Goal: Task Accomplishment & Management: Use online tool/utility

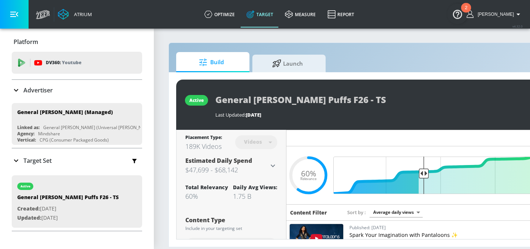
scroll to position [0, 92]
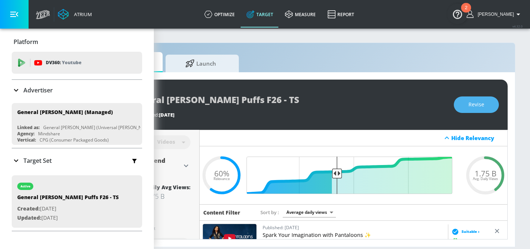
click at [479, 104] on span "Revise" at bounding box center [477, 104] width 16 height 9
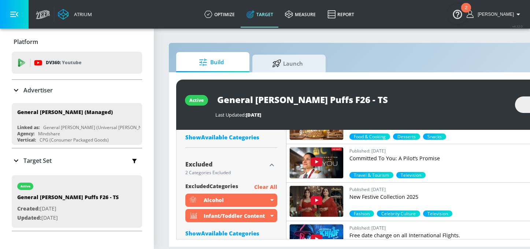
scroll to position [465, 0]
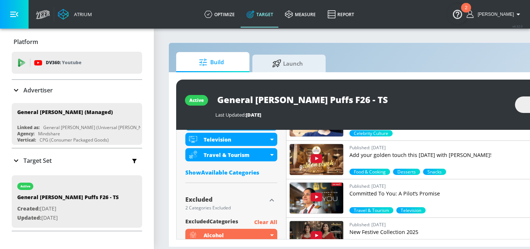
click at [242, 169] on div "Show Available Categories" at bounding box center [231, 172] width 92 height 7
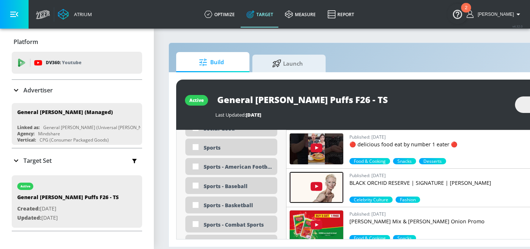
scroll to position [1940, 0]
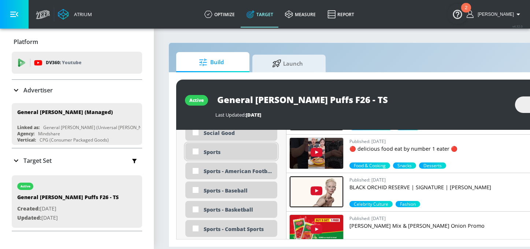
click at [245, 158] on div "Sports" at bounding box center [231, 151] width 92 height 17
checkbox input "true"
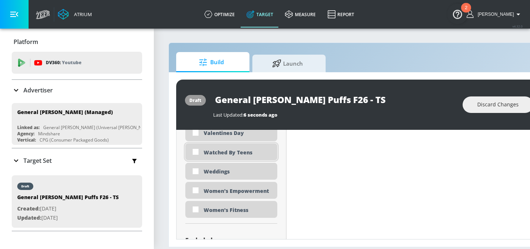
scroll to position [2218, 0]
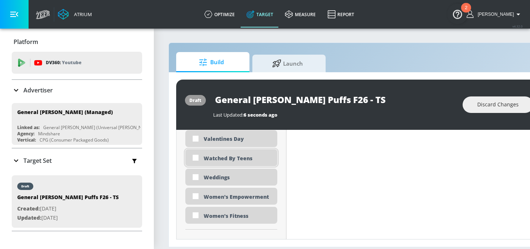
click at [236, 157] on div "Watched By Teens" at bounding box center [238, 158] width 68 height 7
checkbox input "true"
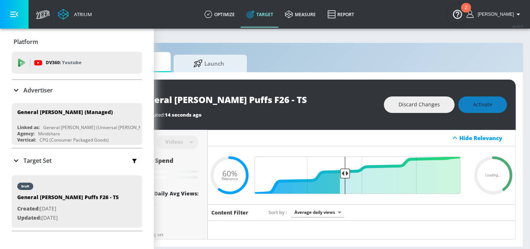
scroll to position [0, 92]
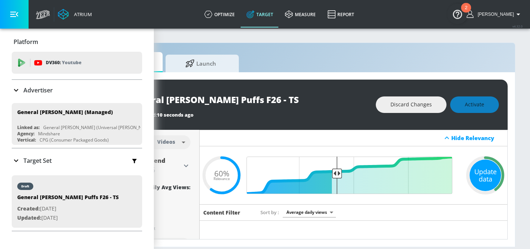
click at [481, 172] on div "Update data" at bounding box center [486, 175] width 32 height 32
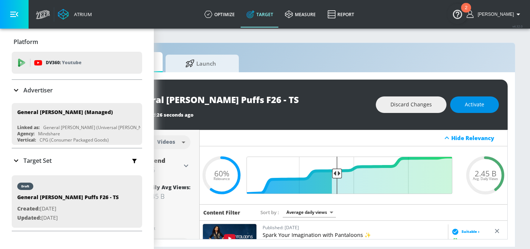
click at [478, 108] on span "Activate" at bounding box center [474, 104] width 19 height 9
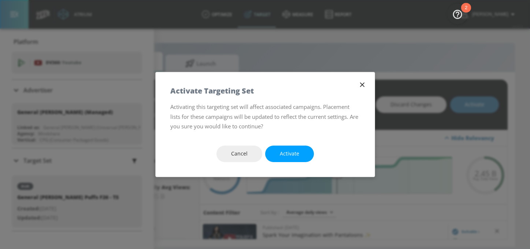
scroll to position [0, 87]
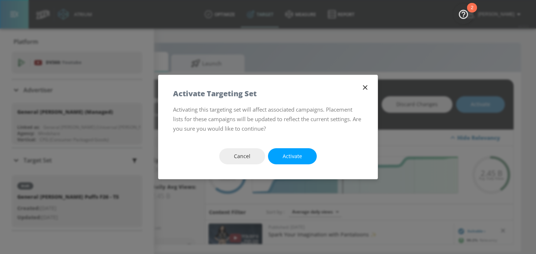
click at [284, 159] on span "Activate" at bounding box center [292, 156] width 19 height 9
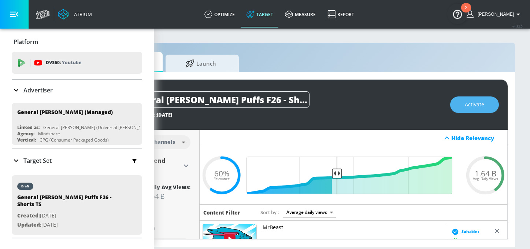
click at [483, 100] on button "Activate" at bounding box center [474, 104] width 49 height 16
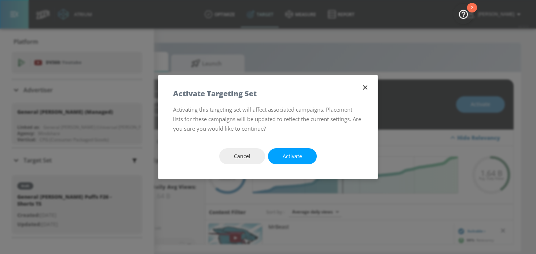
click at [368, 88] on icon "button" at bounding box center [365, 88] width 8 height 8
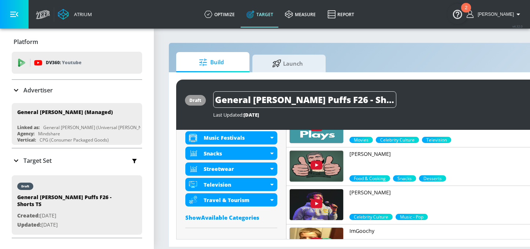
scroll to position [488, 0]
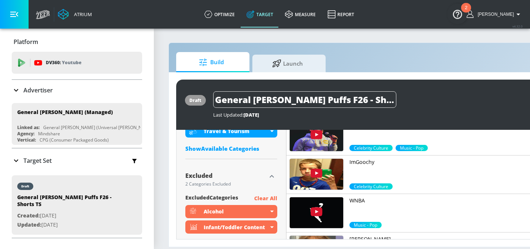
drag, startPoint x: 252, startPoint y: 149, endPoint x: 287, endPoint y: 163, distance: 37.8
click at [252, 149] on div "Show Available Categories" at bounding box center [231, 148] width 92 height 7
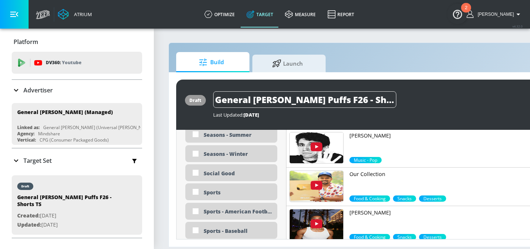
scroll to position [1886, 0]
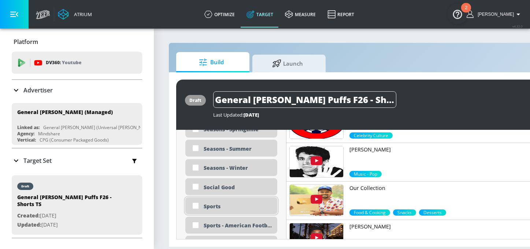
click at [219, 204] on div "Sports" at bounding box center [238, 206] width 68 height 7
checkbox input "true"
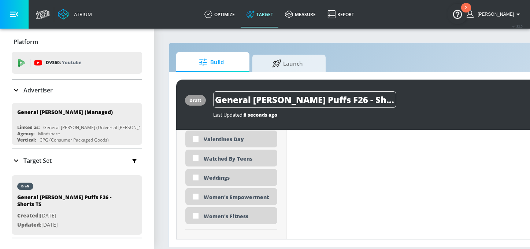
scroll to position [2212, 0]
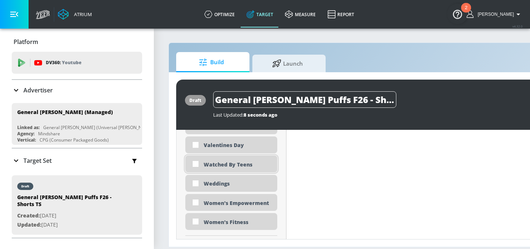
click at [251, 167] on div "Watched By Teens" at bounding box center [238, 164] width 68 height 7
checkbox input "true"
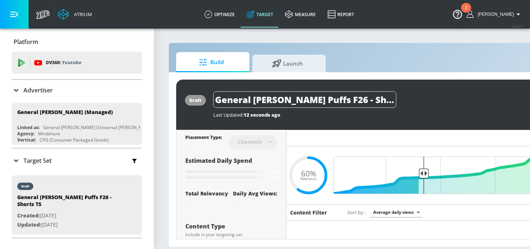
scroll to position [0, 92]
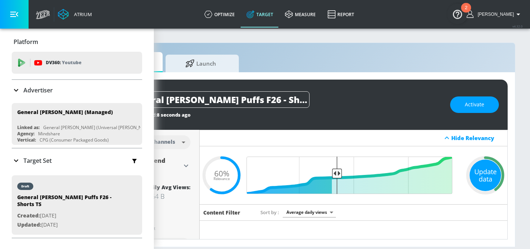
click at [473, 167] on div "Update data" at bounding box center [486, 175] width 32 height 32
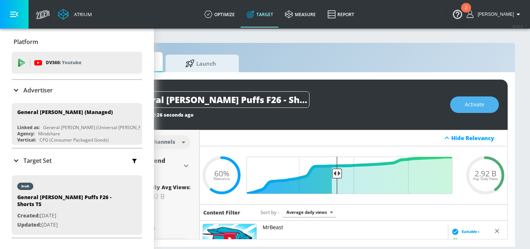
click at [477, 104] on span "Activate" at bounding box center [474, 104] width 19 height 9
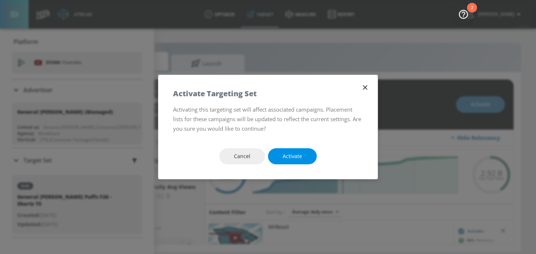
click at [311, 155] on button "Activate" at bounding box center [292, 156] width 49 height 16
